Goal: Transaction & Acquisition: Download file/media

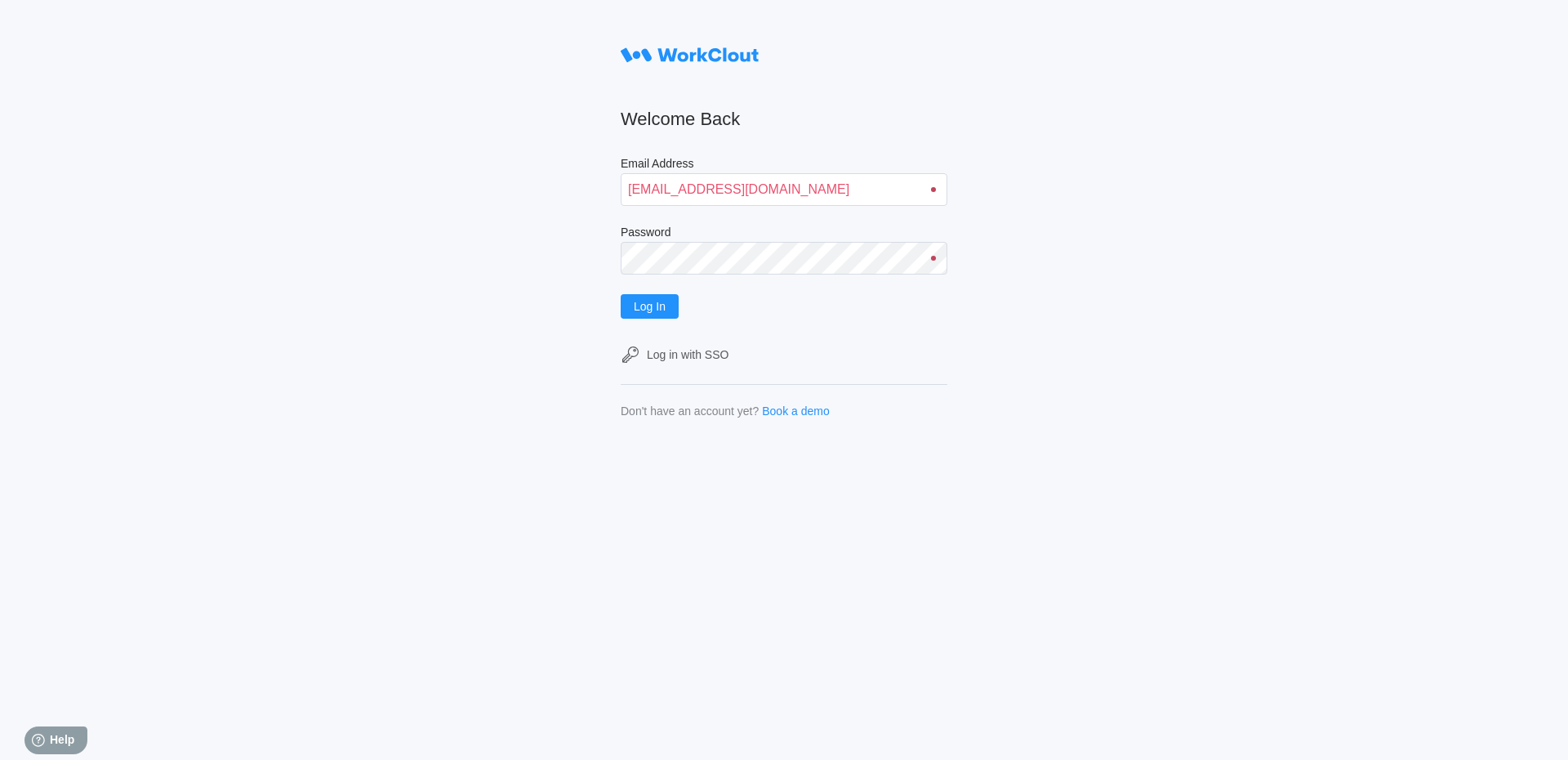
type input "[EMAIL_ADDRESS][DOMAIN_NAME]"
click at [683, 322] on form "Welcome Back Email Address [EMAIL_ADDRESS][DOMAIN_NAME] Password Log In Log in …" at bounding box center [784, 228] width 327 height 378
click at [644, 310] on span "Log In" at bounding box center [650, 306] width 32 height 11
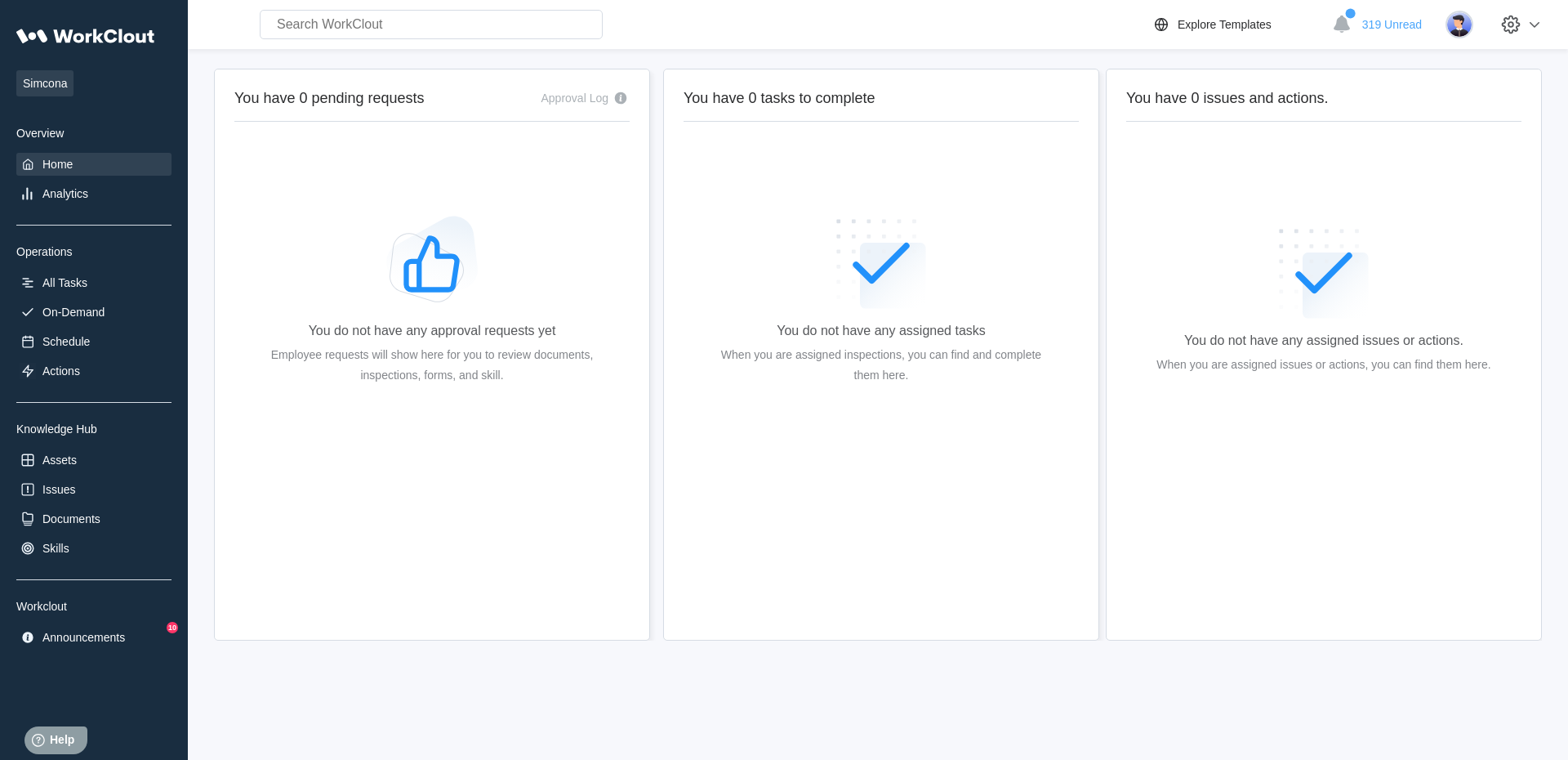
click at [74, 267] on div "Simcona Overview Home Analytics Operations All Tasks On-Demand Schedule Actions…" at bounding box center [93, 335] width 155 height 630
click at [71, 281] on div "All Tasks" at bounding box center [65, 283] width 45 height 13
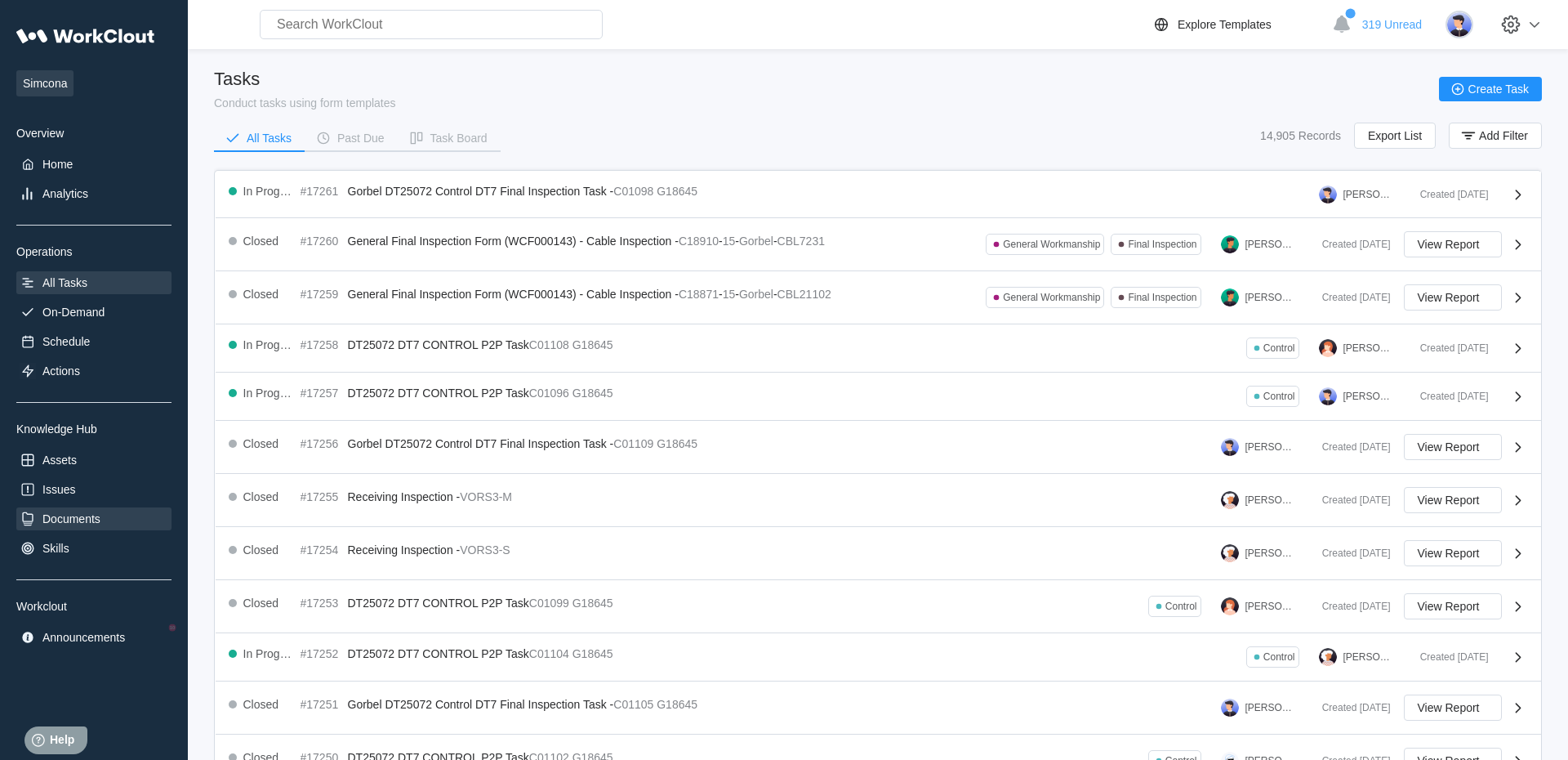
click at [107, 470] on div "Documents" at bounding box center [93, 519] width 155 height 23
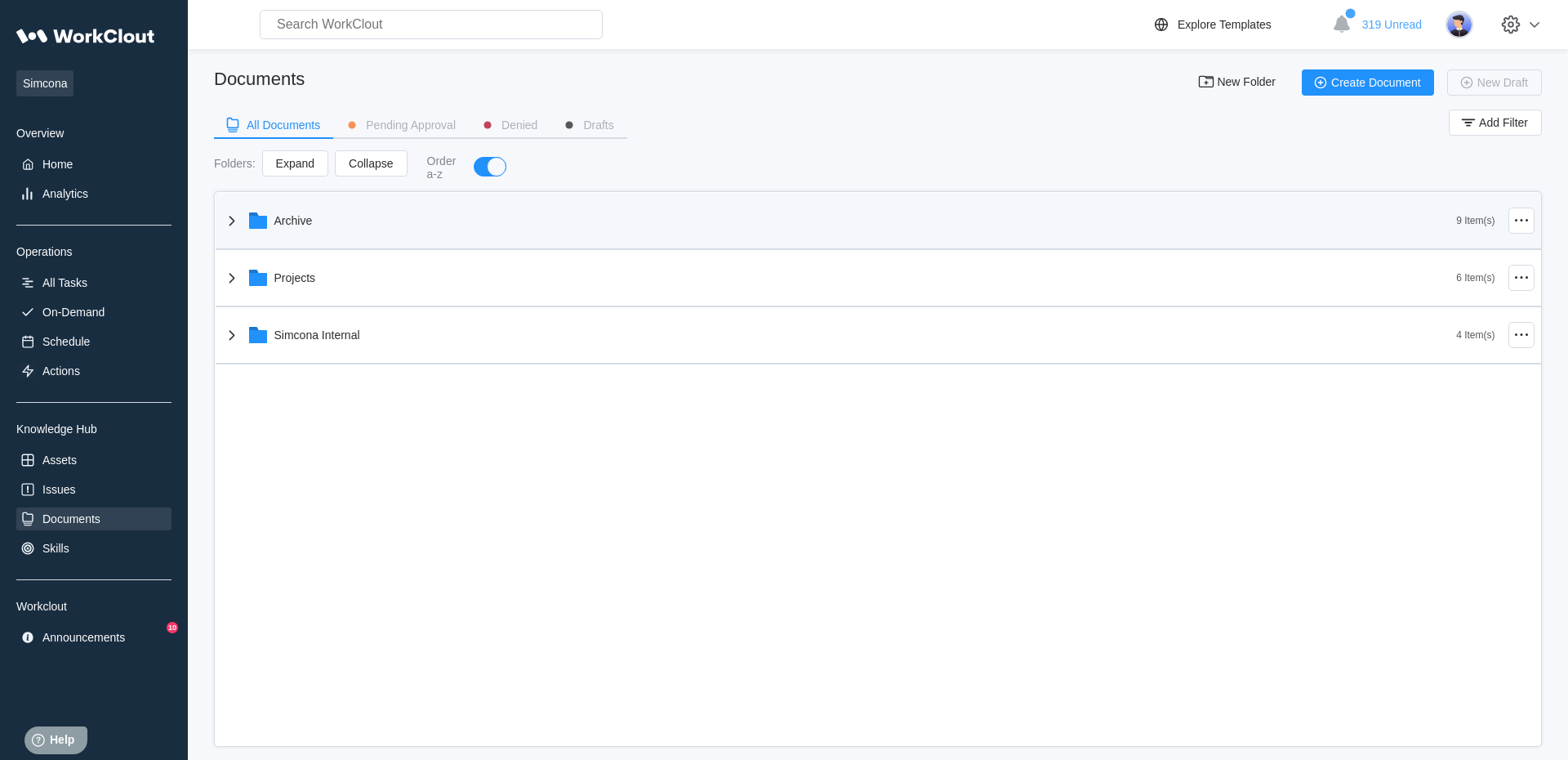
click at [280, 223] on div "Archive" at bounding box center [293, 221] width 39 height 13
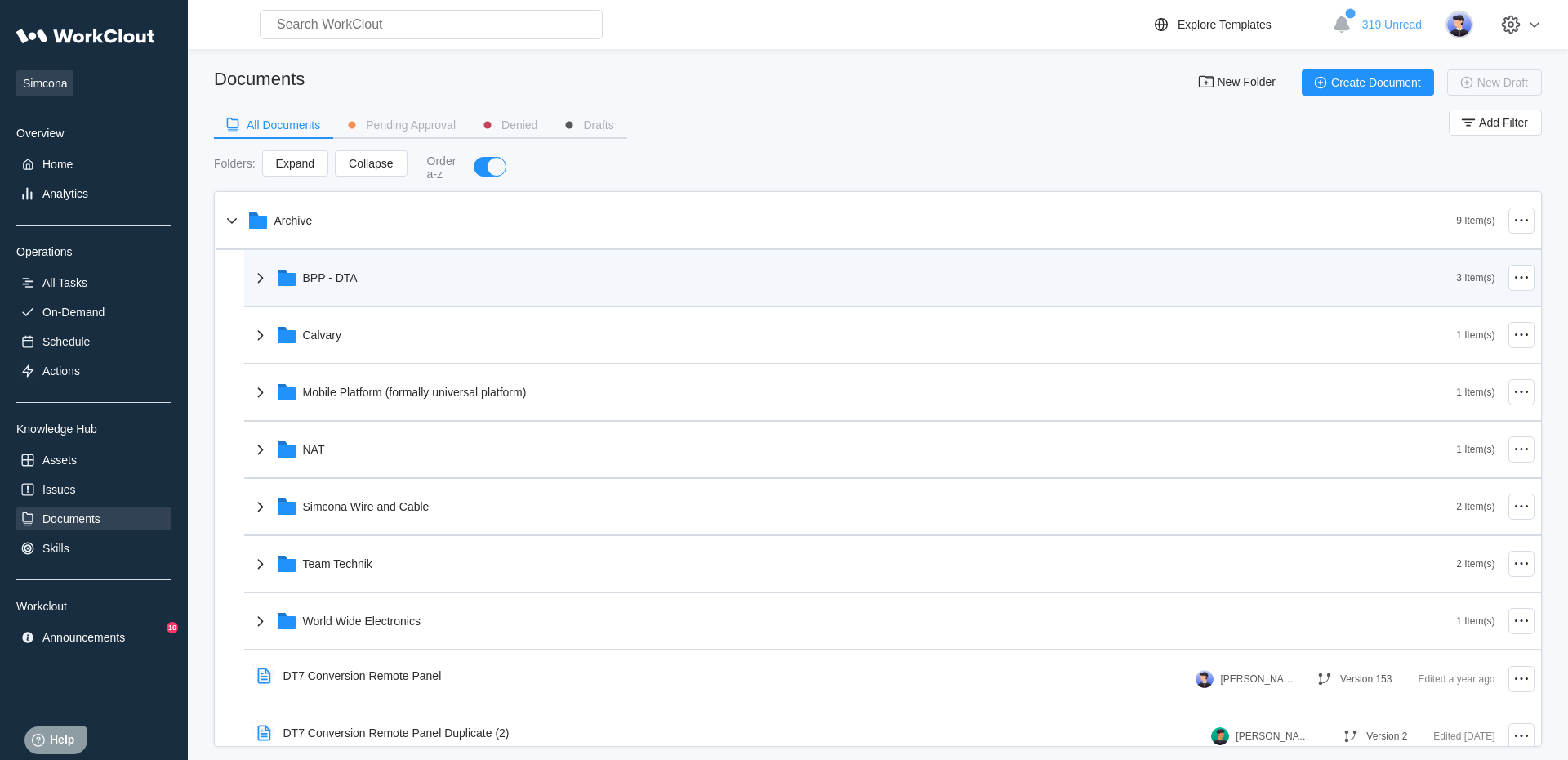
click at [387, 273] on div "BPP - DTA" at bounding box center [854, 277] width 1206 height 42
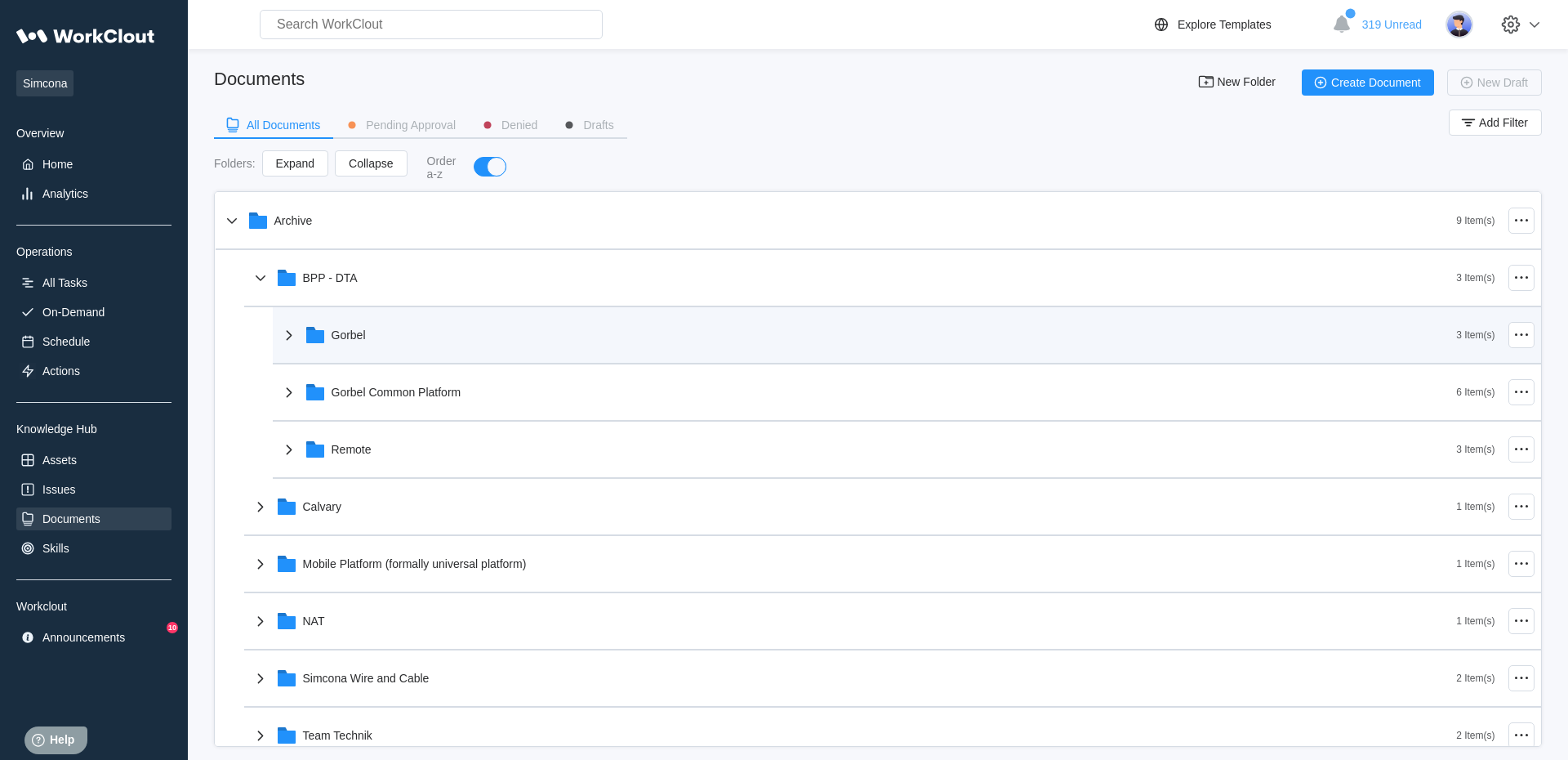
click at [482, 354] on div "Gorbel" at bounding box center [868, 335] width 1178 height 42
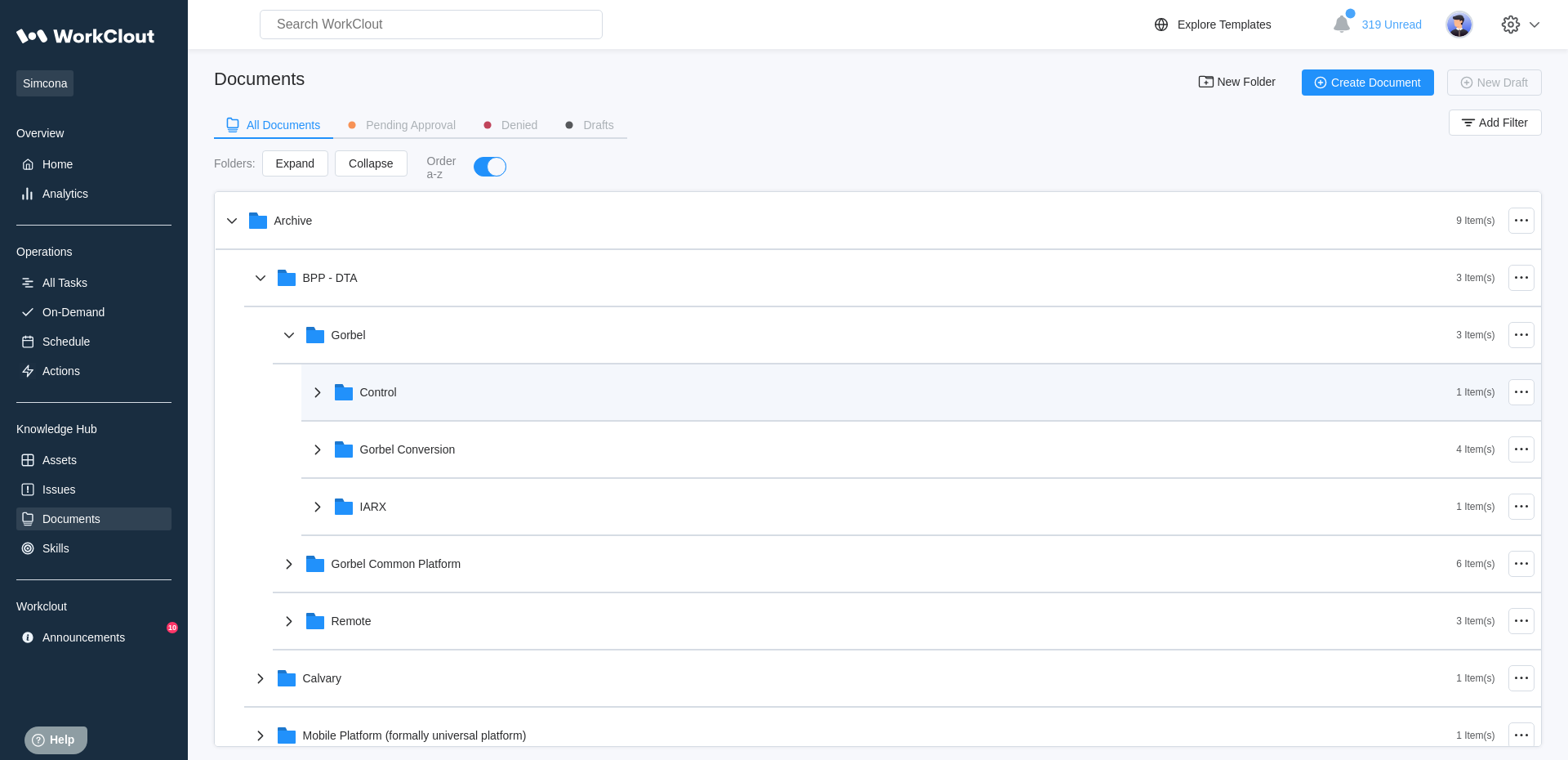
click at [427, 396] on div "Control" at bounding box center [883, 392] width 1150 height 42
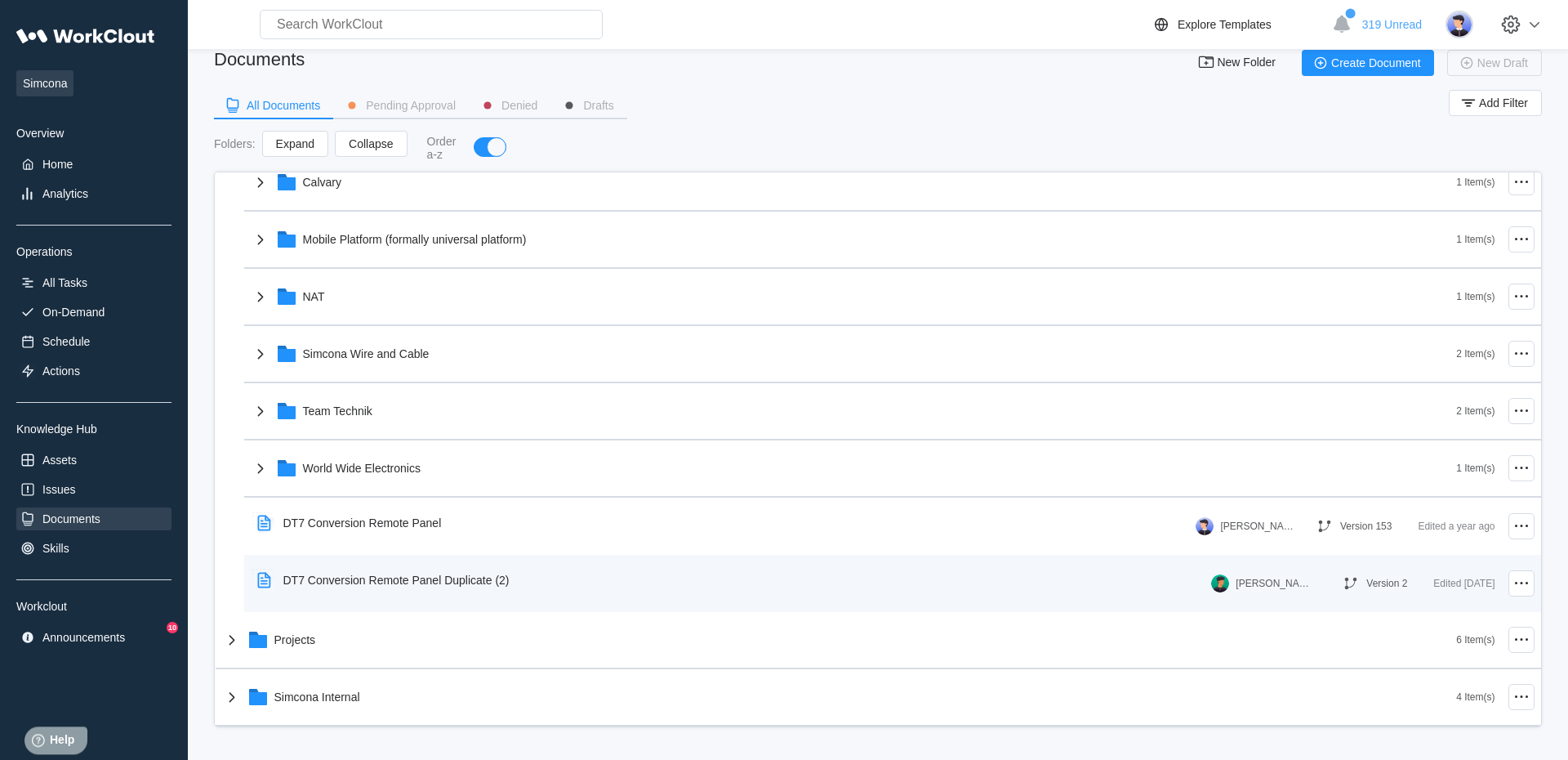
scroll to position [22, 0]
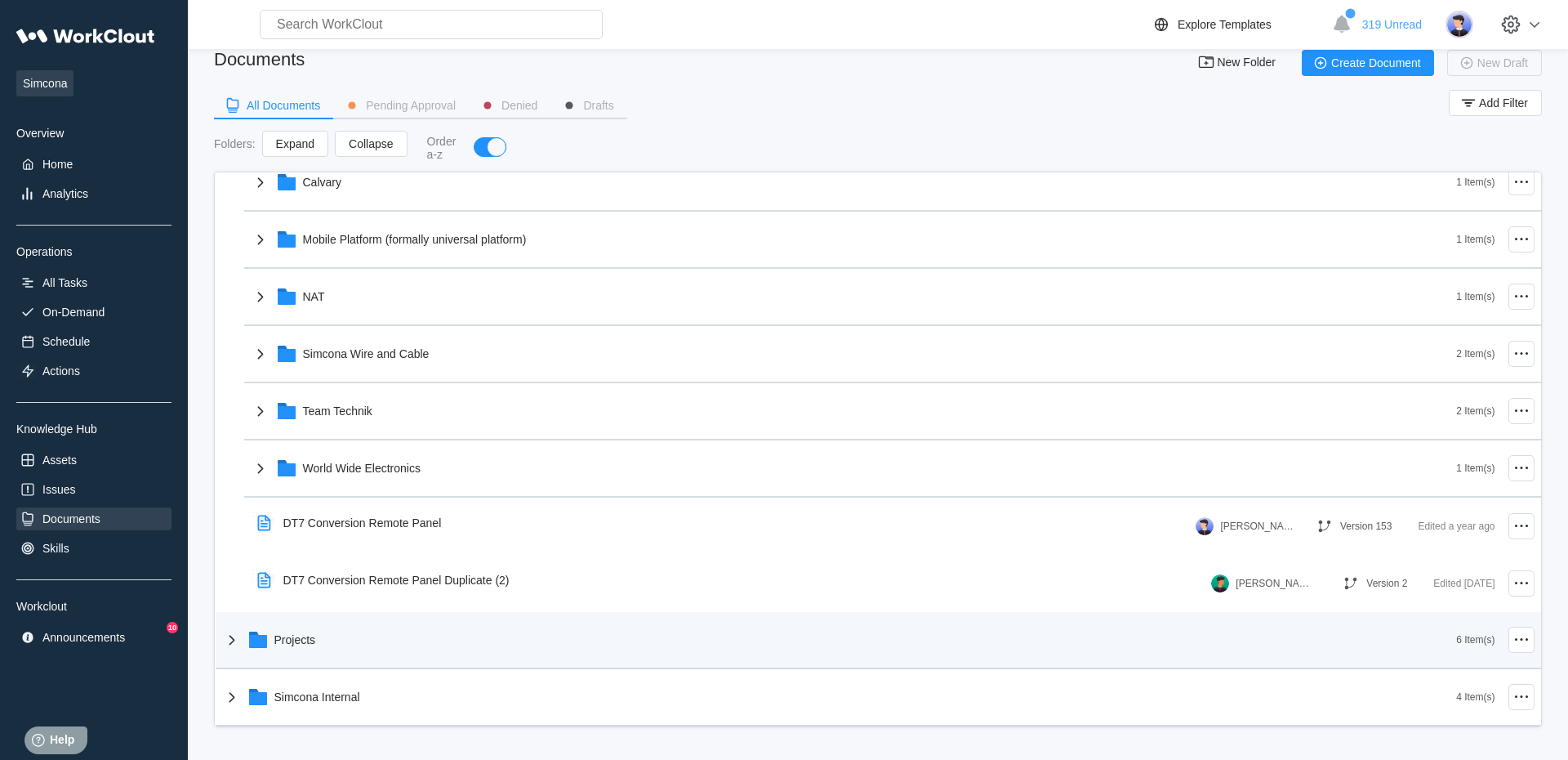
click at [282, 470] on div "Projects" at bounding box center [840, 639] width 1235 height 42
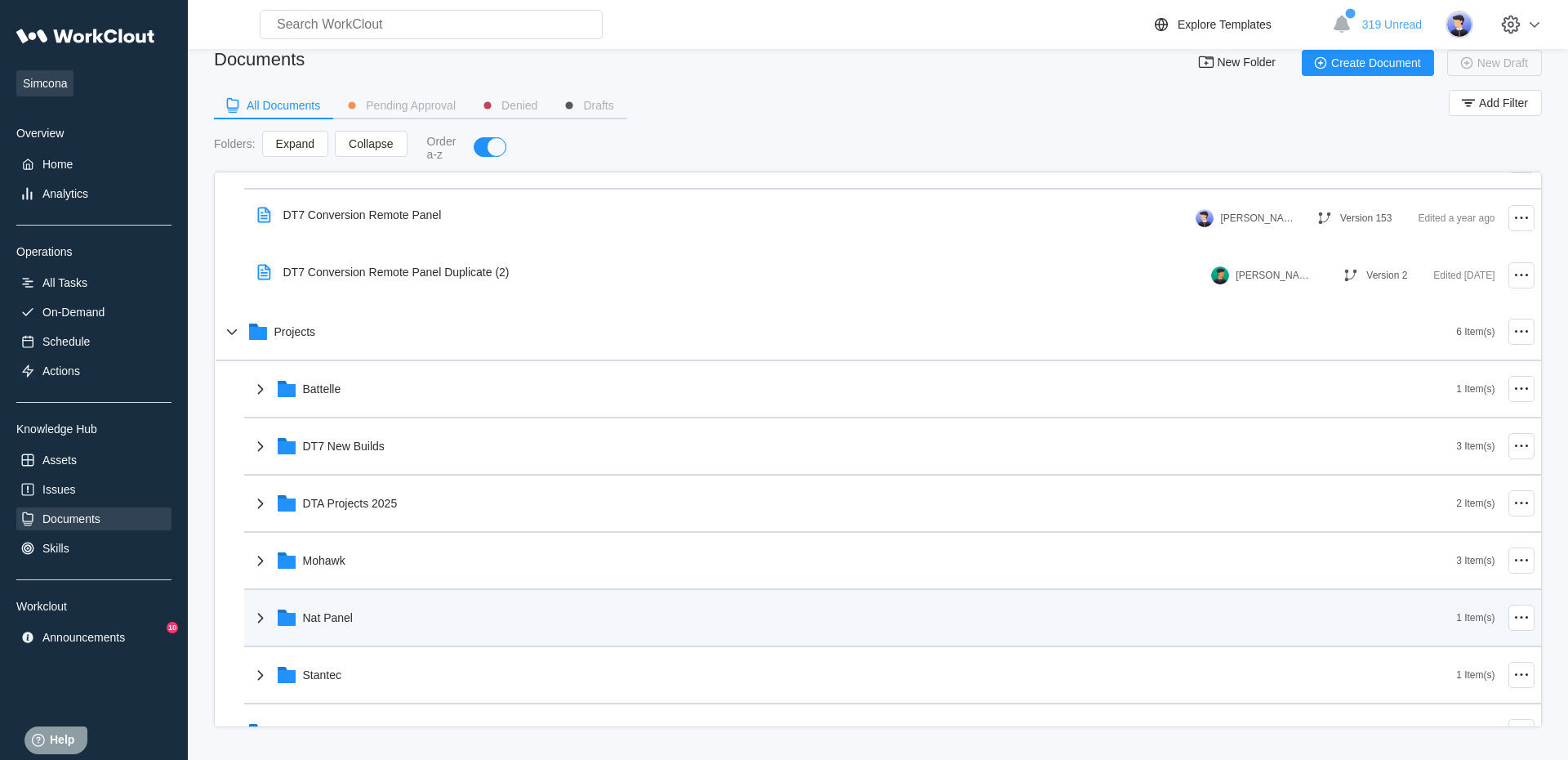
scroll to position [877, 0]
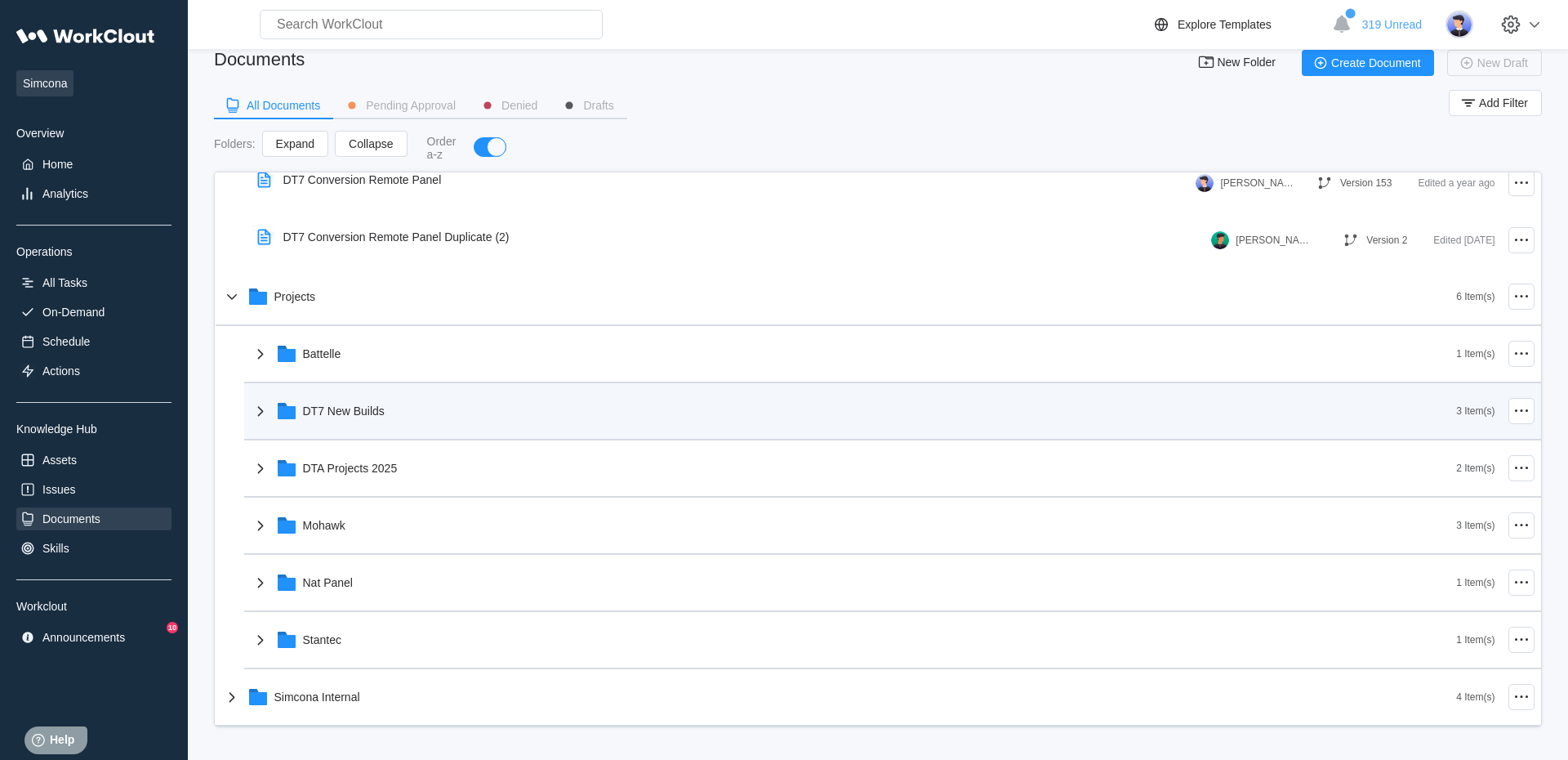
click at [384, 414] on div "DT7 New Builds" at bounding box center [344, 411] width 82 height 13
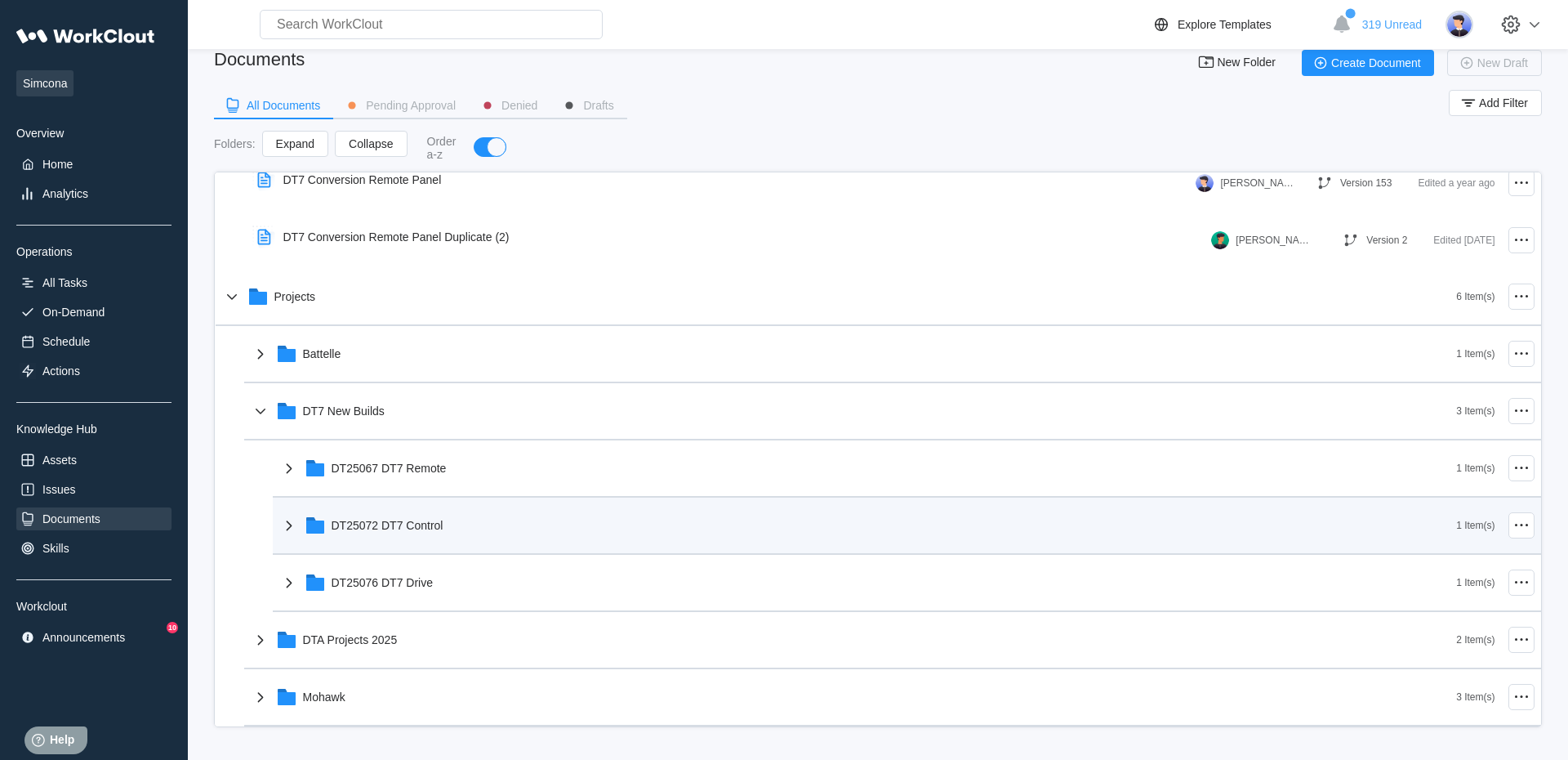
click at [436, 470] on div "DT25072 DT7 Control" at bounding box center [868, 525] width 1178 height 42
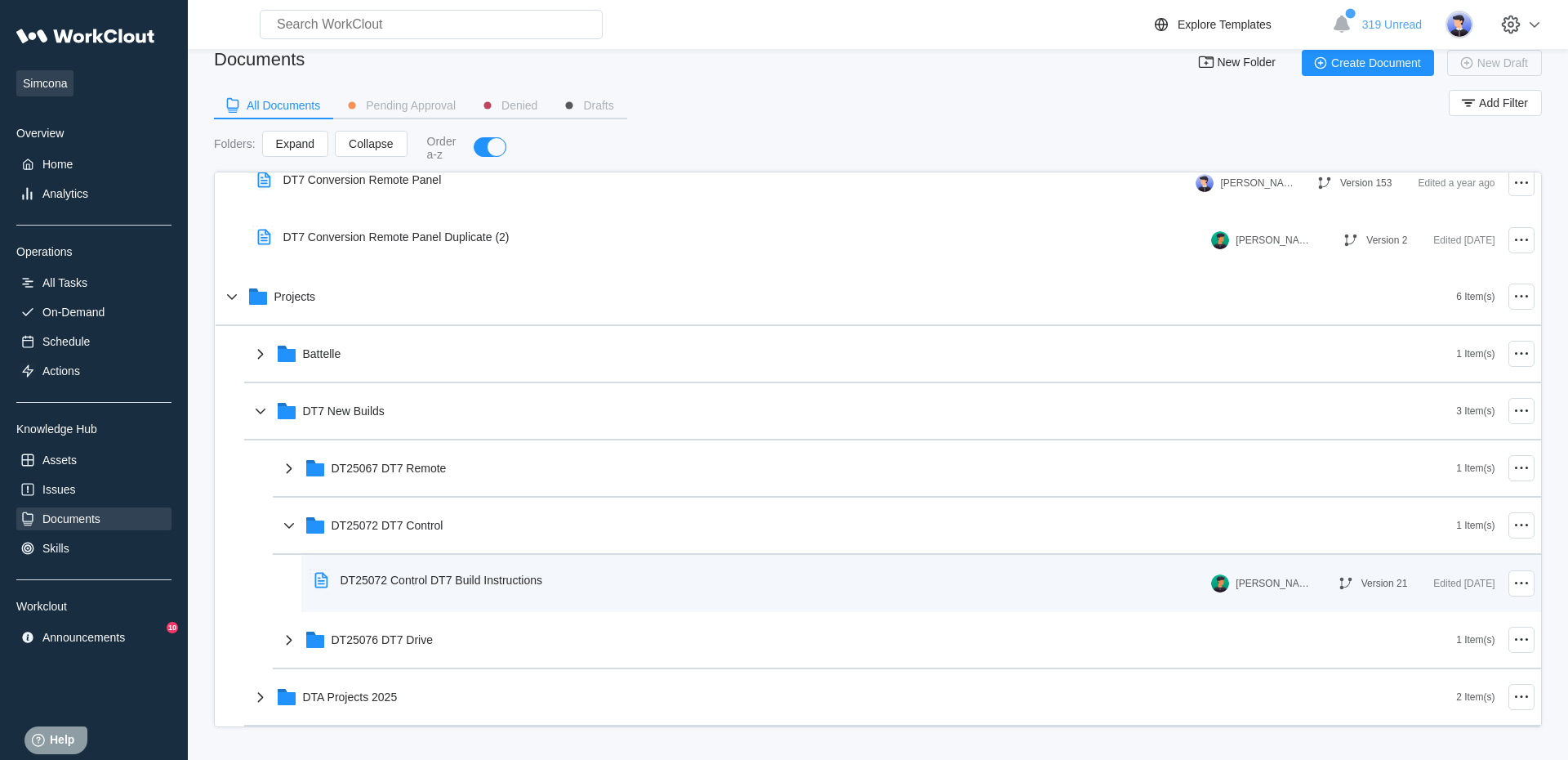
click at [445, 470] on div "DT25072 Control DT7 Build Instructions" at bounding box center [442, 581] width 202 height 13
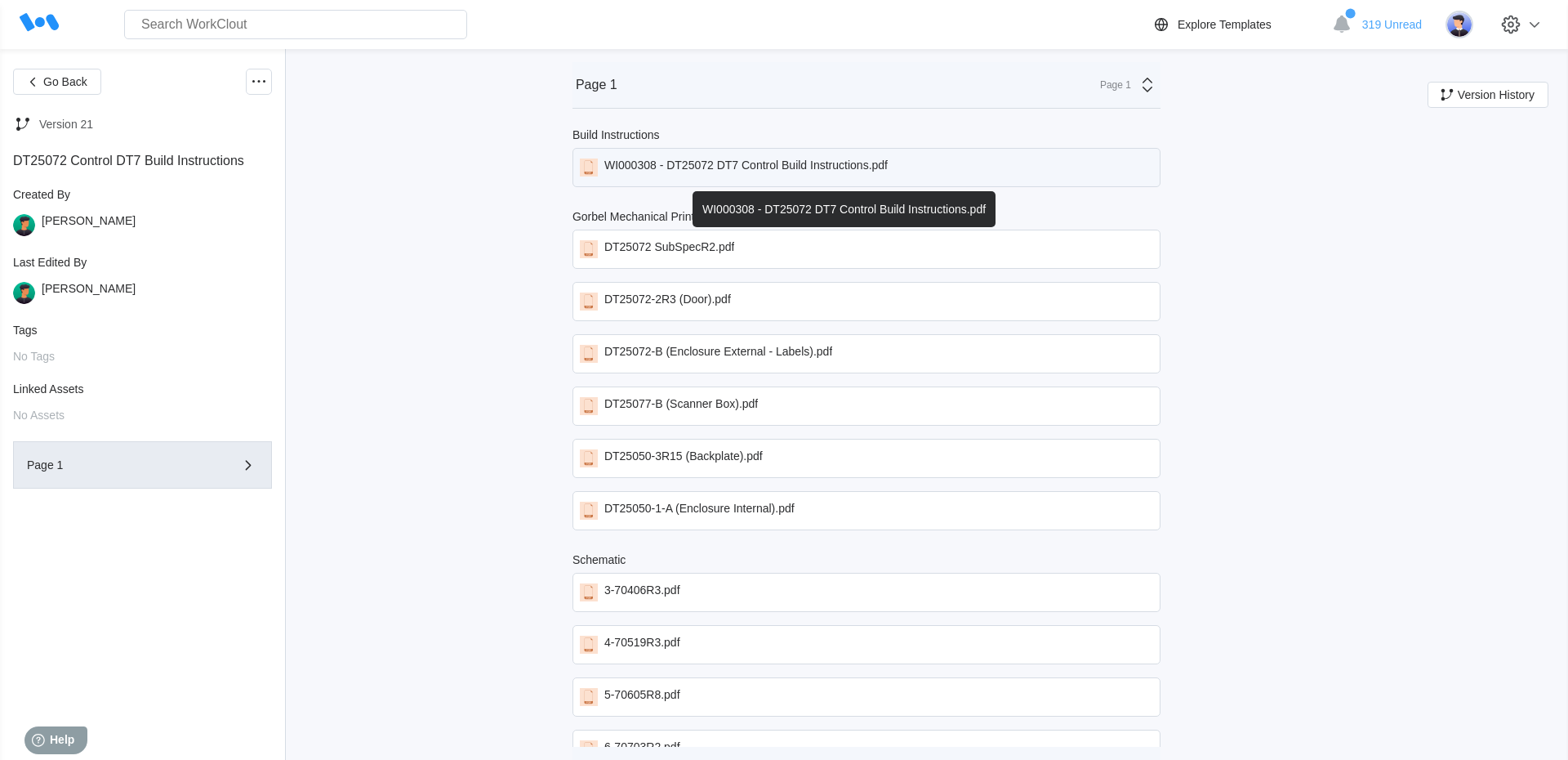
click at [735, 159] on div "WI000308 - DT25072 DT7 Control Build Instructions.pdf" at bounding box center [746, 167] width 284 height 18
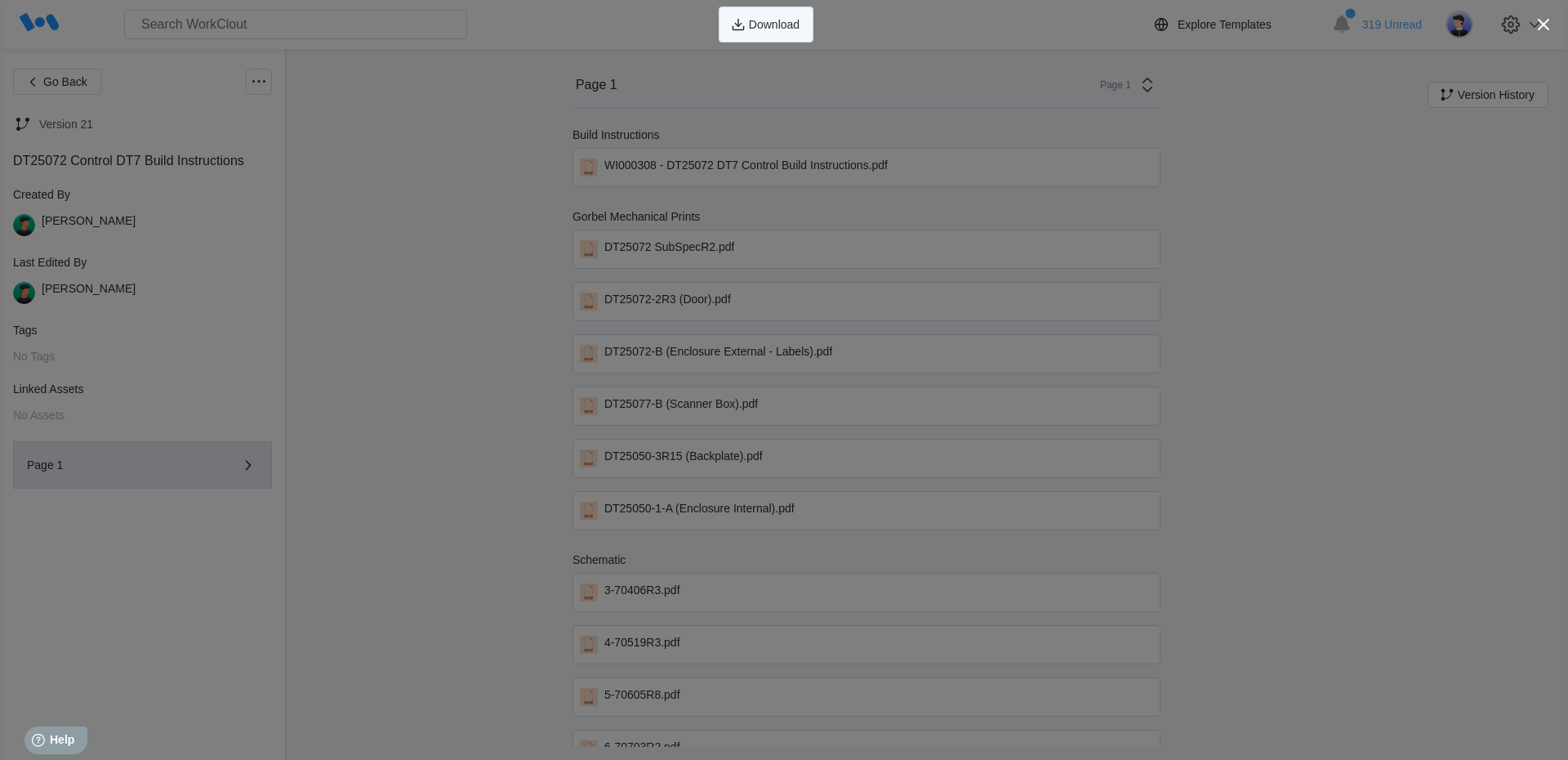
click at [772, 27] on span "Download" at bounding box center [775, 25] width 51 height 11
